Goal: Navigation & Orientation: Find specific page/section

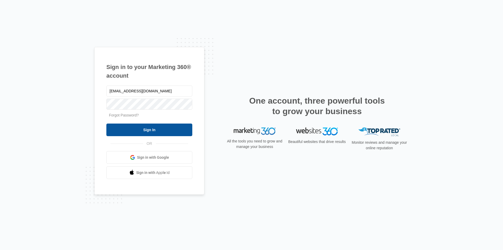
click at [148, 129] on input "Sign In" at bounding box center [149, 129] width 86 height 13
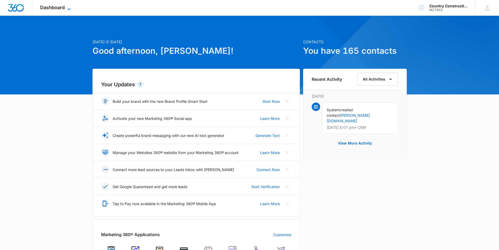
click at [63, 8] on span "Dashboard" at bounding box center [52, 8] width 25 height 6
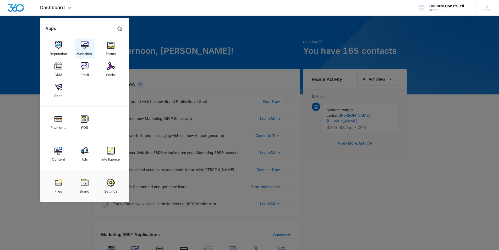
click at [83, 51] on div "Websites" at bounding box center [84, 52] width 15 height 7
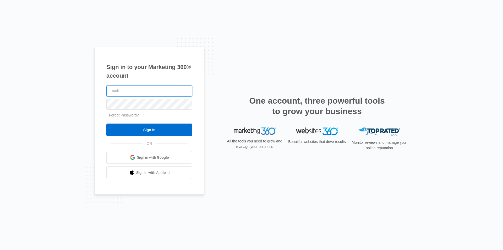
type input "[EMAIL_ADDRESS][DOMAIN_NAME]"
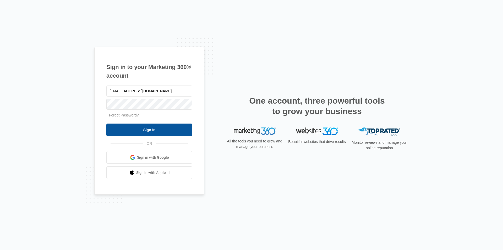
click at [142, 128] on input "Sign In" at bounding box center [149, 129] width 86 height 13
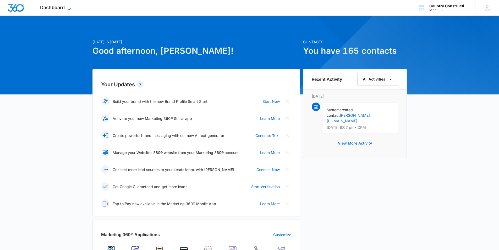
click at [51, 9] on span "Dashboard" at bounding box center [52, 8] width 25 height 6
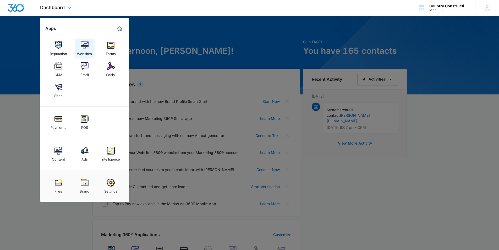
click at [88, 48] on img at bounding box center [85, 45] width 8 height 8
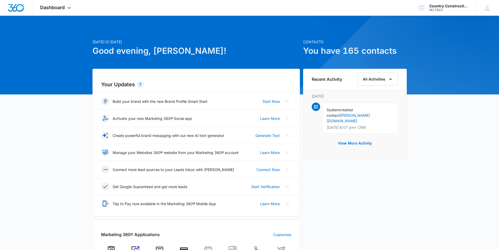
click at [55, 11] on div "Dashboard Apps Reputation Websites Forms CRM Email Social Shop Payments POS Con…" at bounding box center [56, 7] width 48 height 15
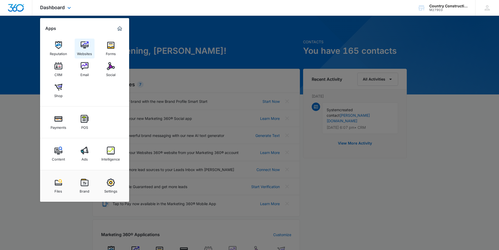
click at [85, 53] on div "Websites" at bounding box center [84, 52] width 15 height 7
